Goal: Transaction & Acquisition: Purchase product/service

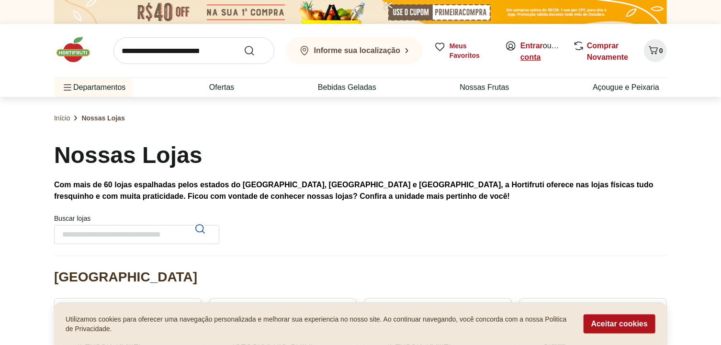
click at [536, 56] on link "Criar conta" at bounding box center [544, 52] width 49 height 20
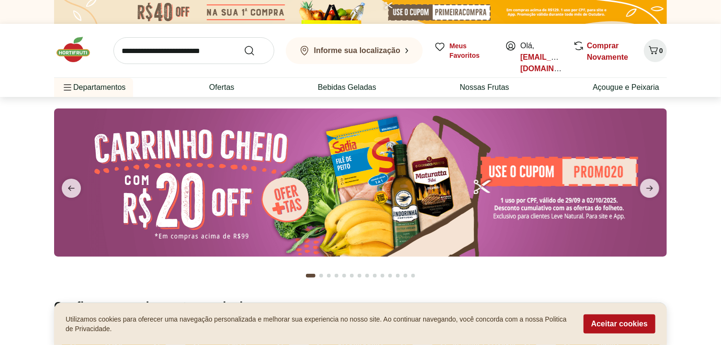
click at [703, 167] on section at bounding box center [360, 192] width 721 height 190
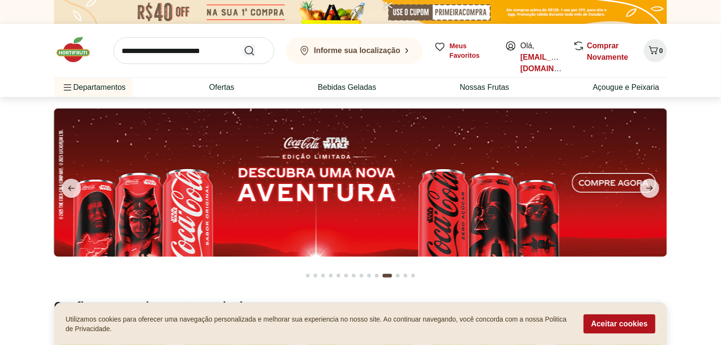
click at [250, 52] on icon "Submit Search" at bounding box center [249, 50] width 11 height 11
click at [231, 50] on input "search" at bounding box center [193, 50] width 161 height 27
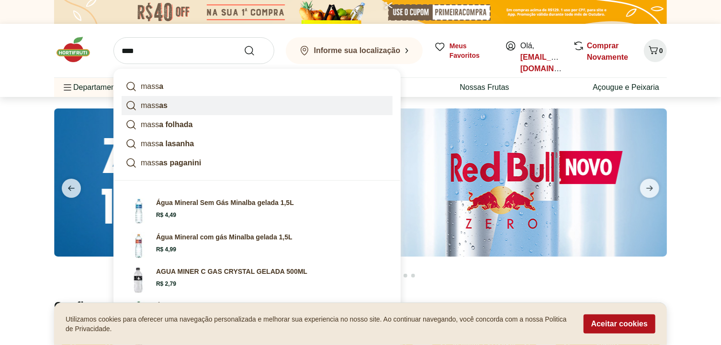
click at [160, 106] on strong "as" at bounding box center [163, 105] width 9 height 8
type input "******"
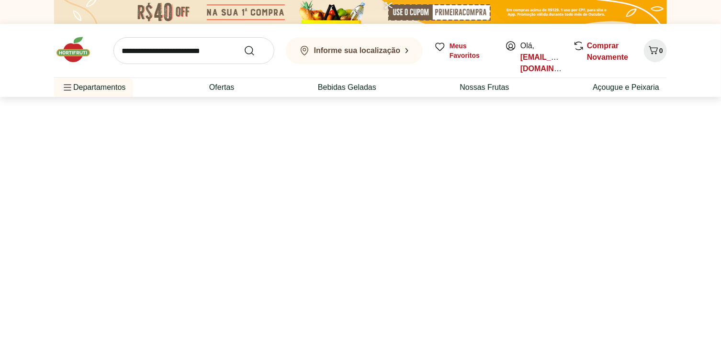
select select "**********"
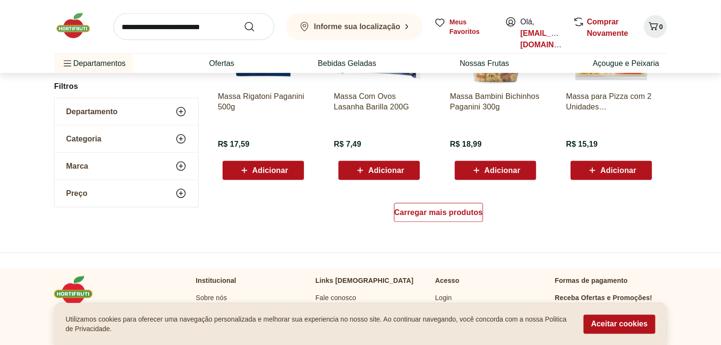
scroll to position [630, 0]
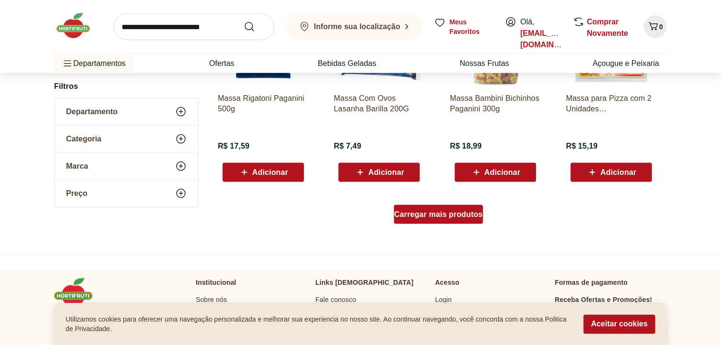
click at [431, 217] on span "Carregar mais produtos" at bounding box center [438, 215] width 89 height 8
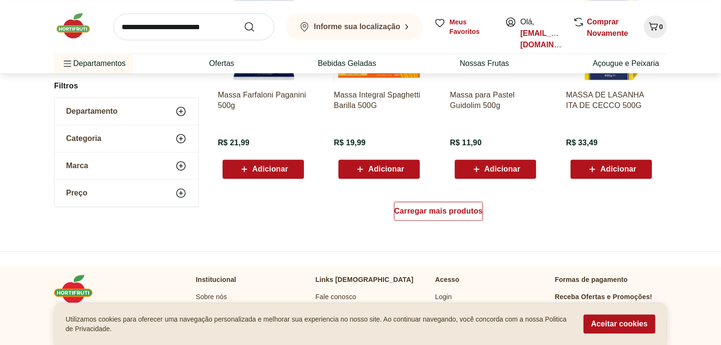
scroll to position [1271, 0]
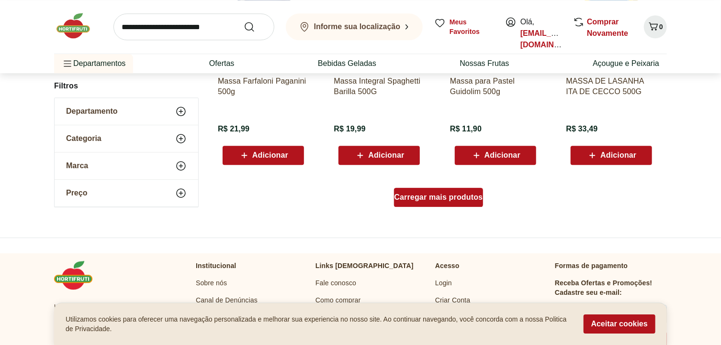
click at [425, 197] on span "Carregar mais produtos" at bounding box center [438, 198] width 89 height 8
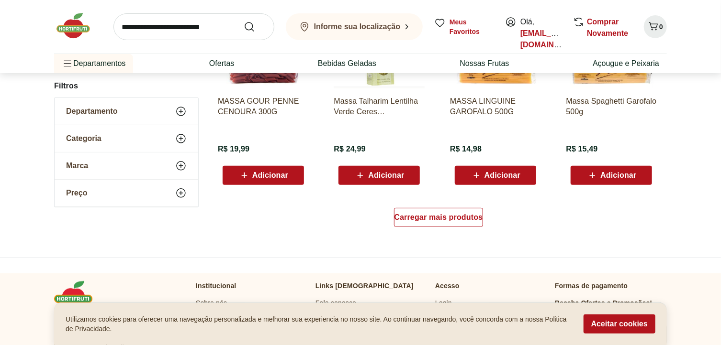
scroll to position [1878, 0]
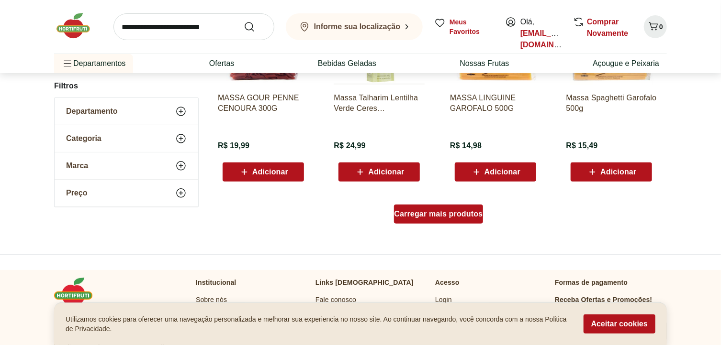
click at [448, 214] on span "Carregar mais produtos" at bounding box center [438, 215] width 89 height 8
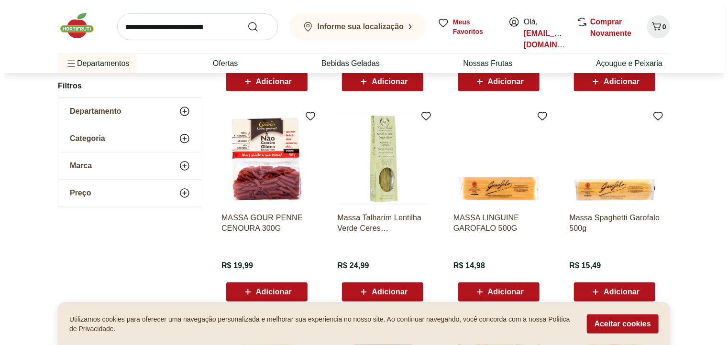
scroll to position [1762, 0]
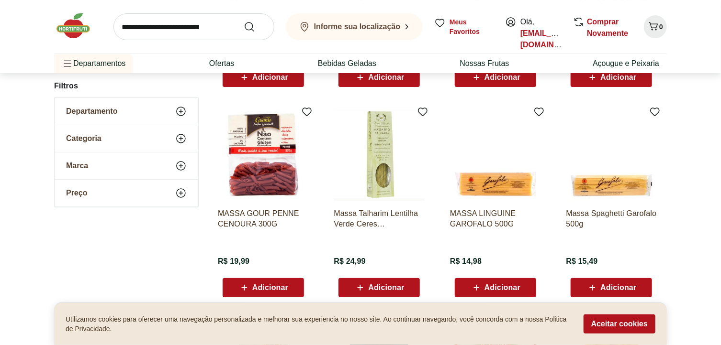
click at [489, 287] on span "Adicionar" at bounding box center [502, 288] width 36 height 8
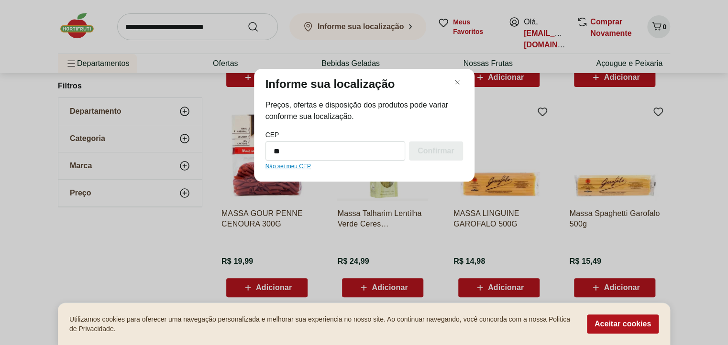
type input "*"
type input "*********"
click at [430, 155] on span "Confirmar" at bounding box center [436, 151] width 36 height 8
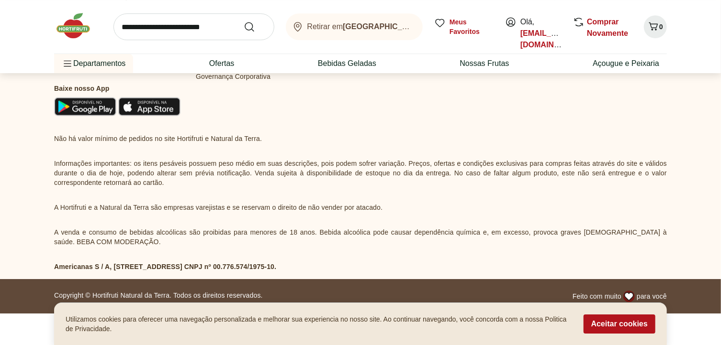
select select "**********"
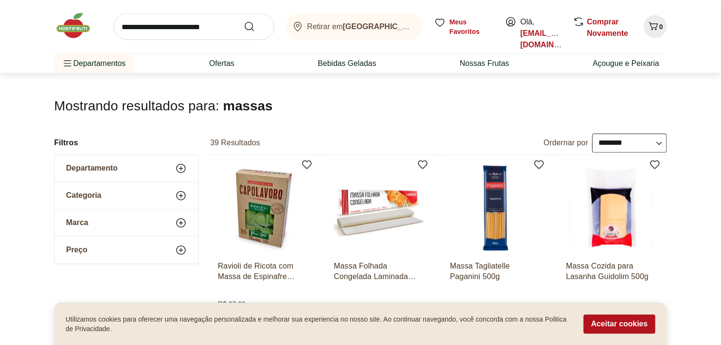
scroll to position [0, 0]
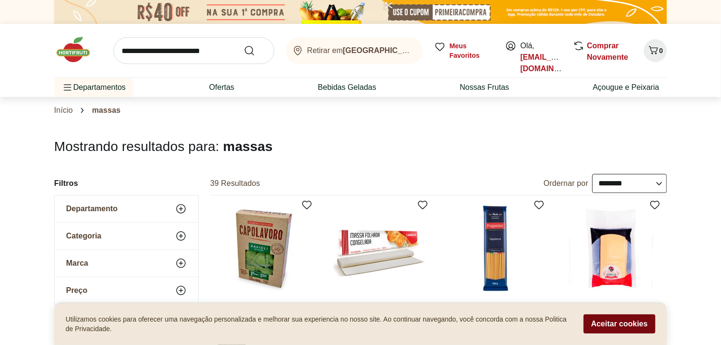
click at [610, 325] on button "Aceitar cookies" at bounding box center [619, 324] width 72 height 19
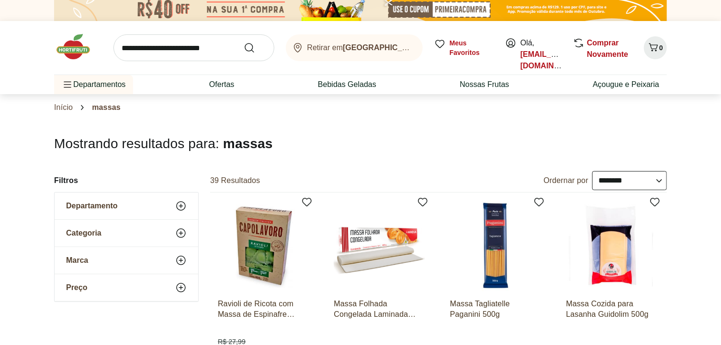
scroll to position [15, 0]
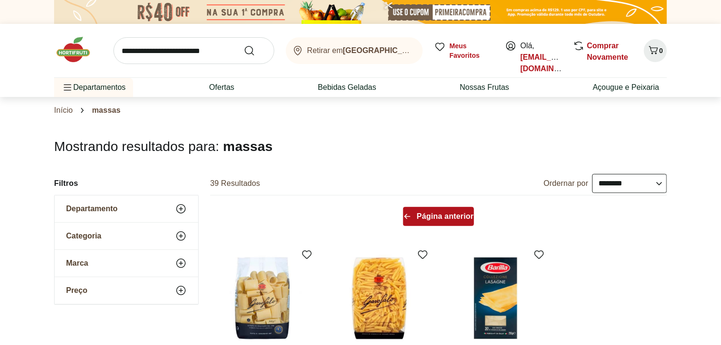
click at [438, 219] on span "Página anterior" at bounding box center [445, 217] width 57 height 8
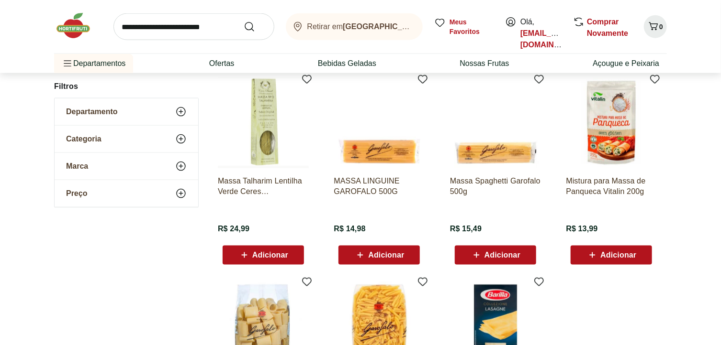
scroll to position [595, 0]
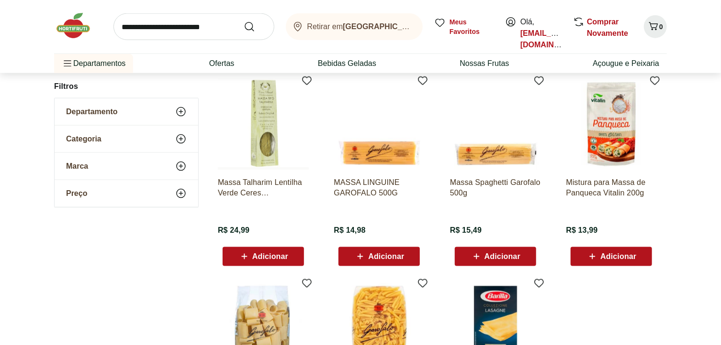
click at [380, 255] on span "Adicionar" at bounding box center [386, 257] width 36 height 8
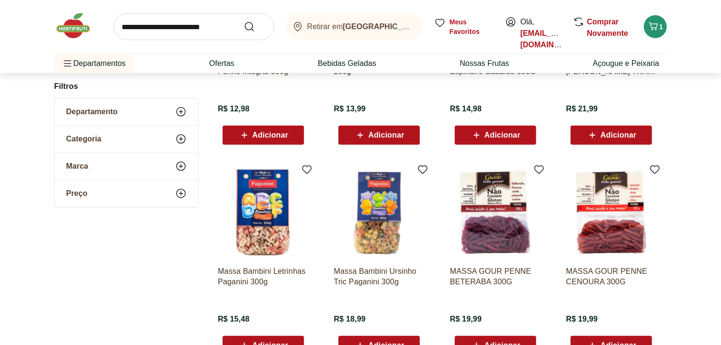
scroll to position [231, 0]
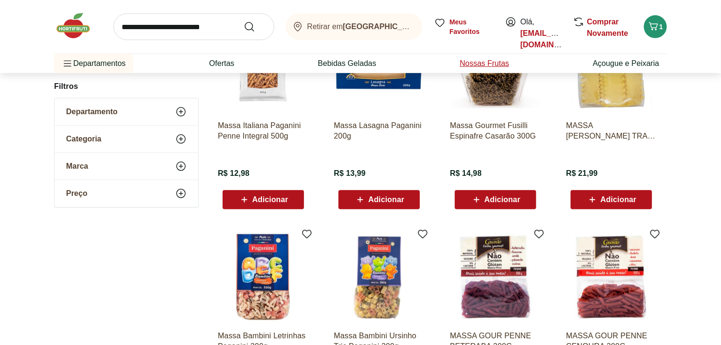
click at [490, 60] on link "Nossas Frutas" at bounding box center [484, 63] width 49 height 11
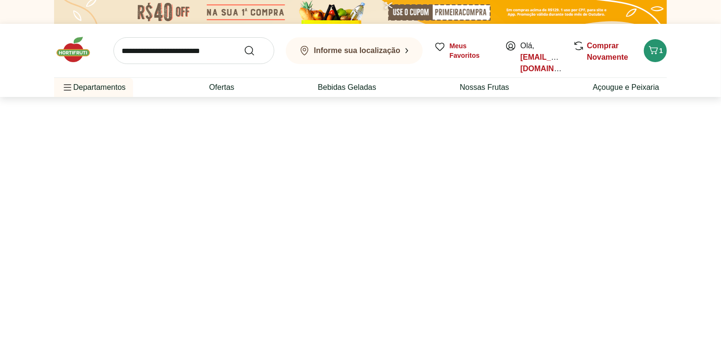
select select "**********"
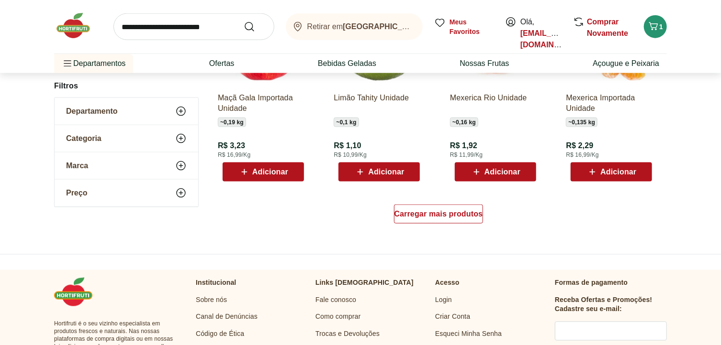
scroll to position [599, 0]
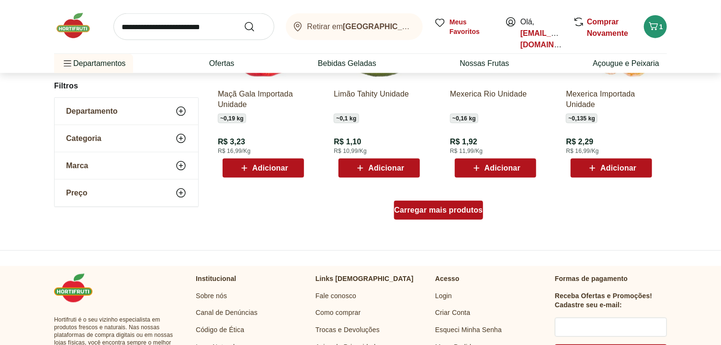
click at [450, 210] on span "Carregar mais produtos" at bounding box center [438, 211] width 89 height 8
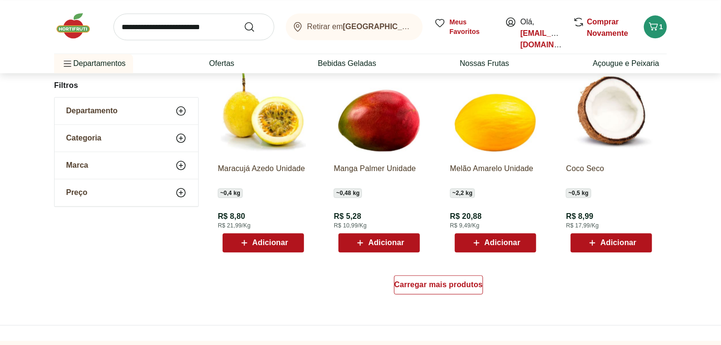
scroll to position [1182, 0]
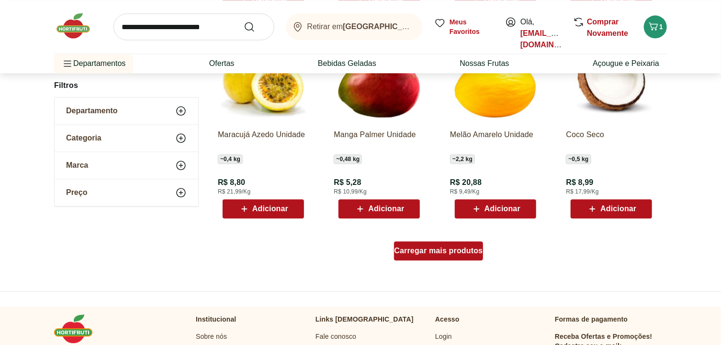
click at [433, 253] on span "Carregar mais produtos" at bounding box center [438, 251] width 89 height 8
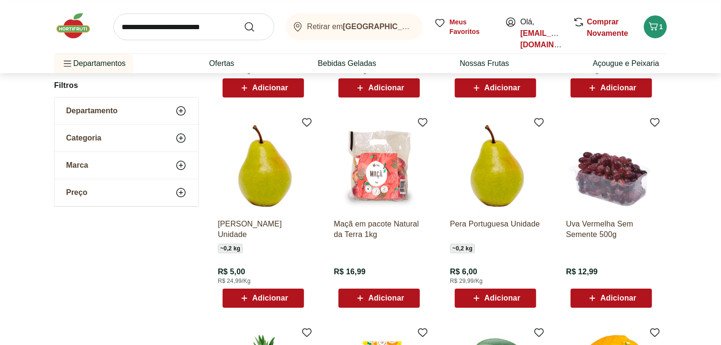
scroll to position [1509, 0]
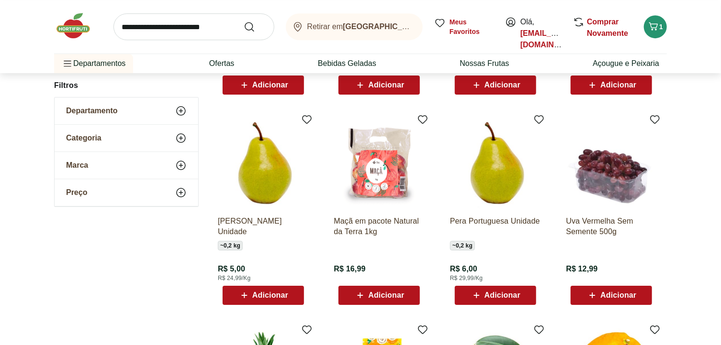
click at [490, 298] on span "Adicionar" at bounding box center [502, 296] width 36 height 8
click at [521, 296] on icon at bounding box center [522, 295] width 12 height 11
type input "*"
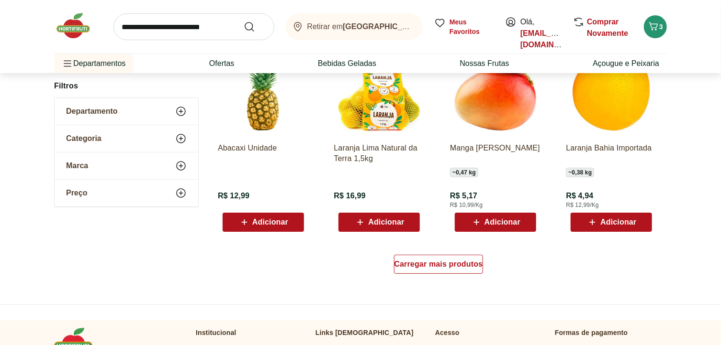
scroll to position [1799, 0]
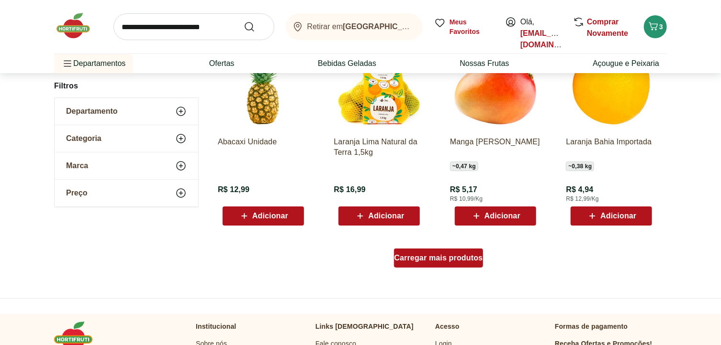
click at [459, 259] on span "Carregar mais produtos" at bounding box center [438, 259] width 89 height 8
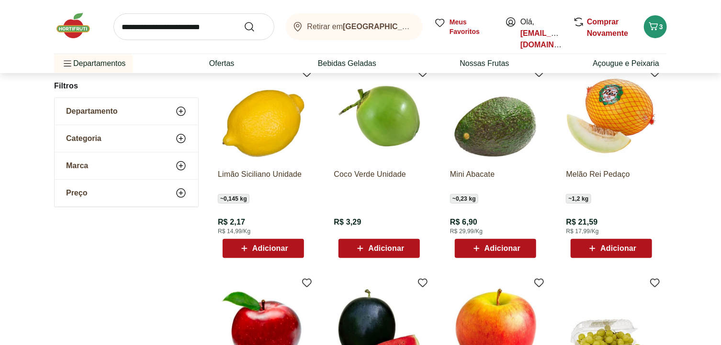
scroll to position [1966, 0]
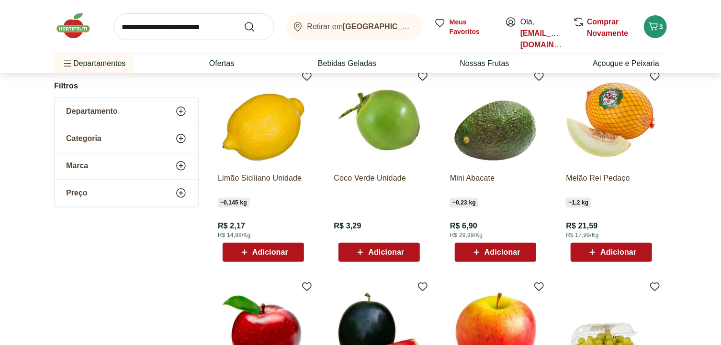
click at [260, 254] on span "Adicionar" at bounding box center [270, 253] width 36 height 8
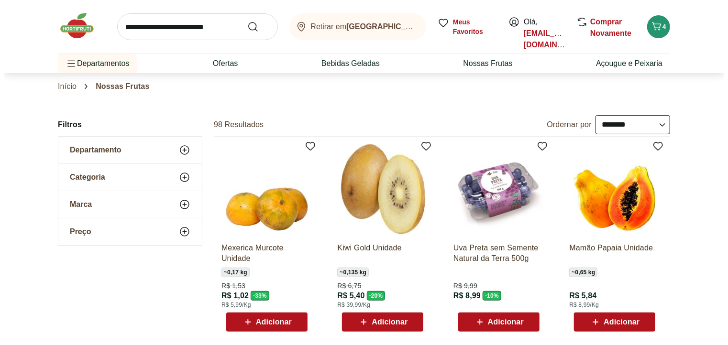
scroll to position [0, 0]
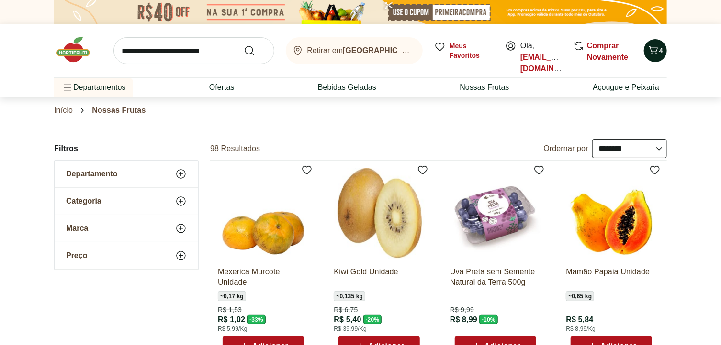
click at [653, 56] on icon "Carrinho" at bounding box center [652, 50] width 11 height 11
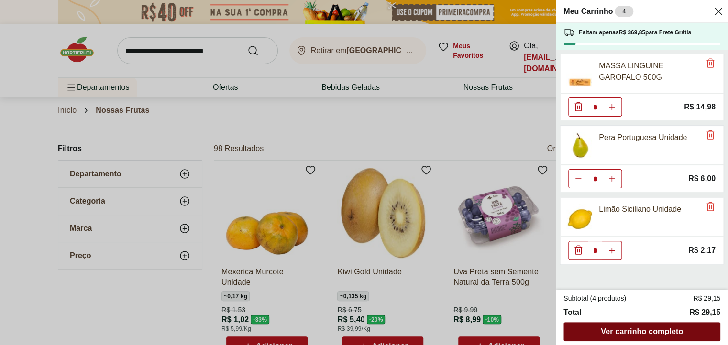
click at [616, 334] on span "Ver carrinho completo" at bounding box center [642, 332] width 82 height 8
